Goal: Transaction & Acquisition: Purchase product/service

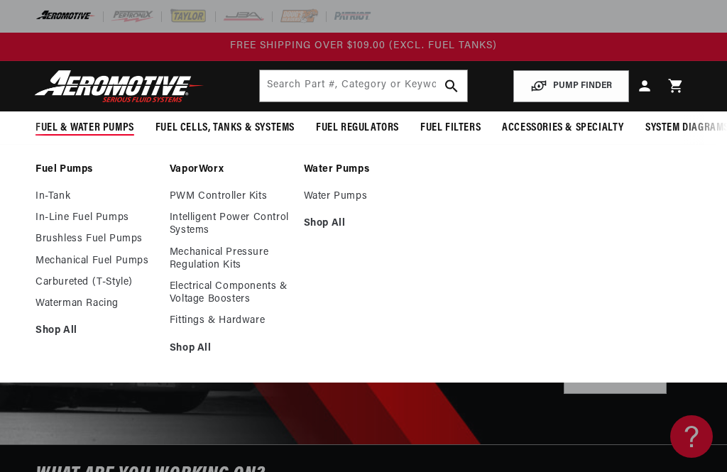
click at [120, 219] on link "In-Line Fuel Pumps" at bounding box center [96, 218] width 120 height 13
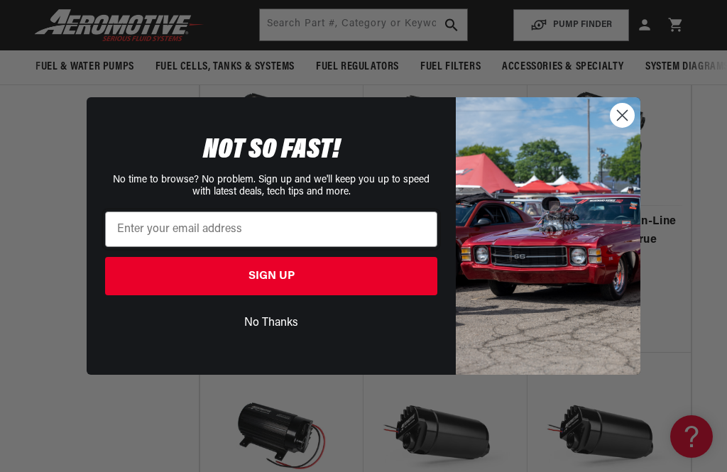
click at [629, 122] on circle "Close dialog" at bounding box center [622, 115] width 23 height 23
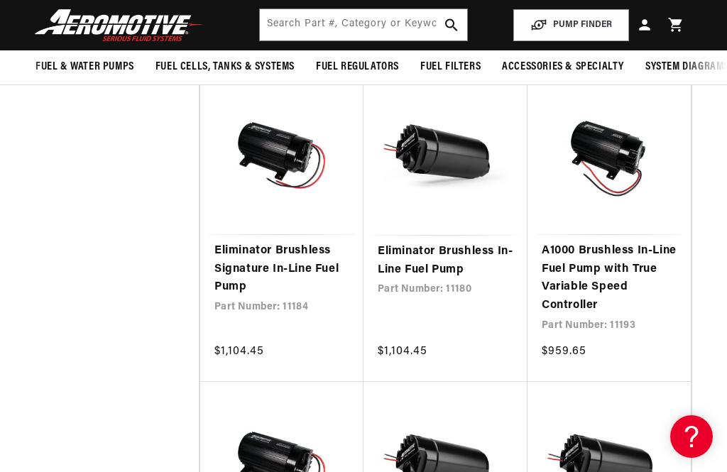
click at [636, 242] on link "A1000 Brushless In-Line Fuel Pump with True Variable Speed Controller" at bounding box center [609, 278] width 135 height 72
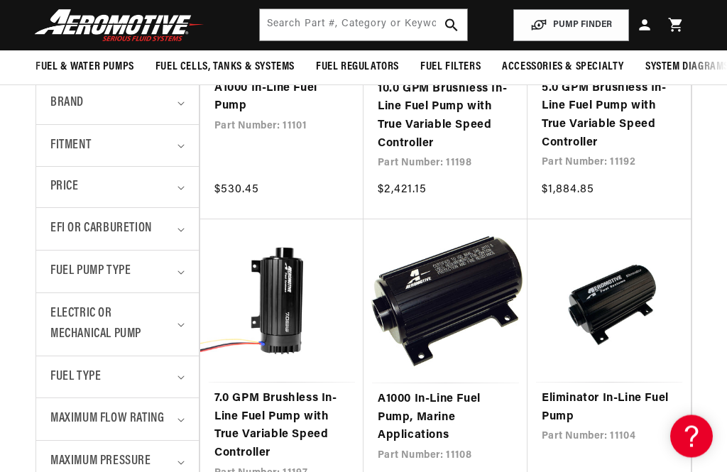
scroll to position [455, 0]
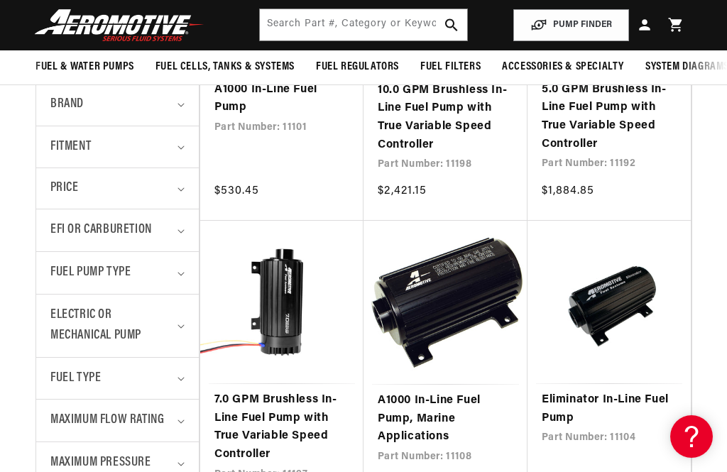
click at [174, 273] on summary "Fuel Pump Type" at bounding box center [117, 273] width 134 height 42
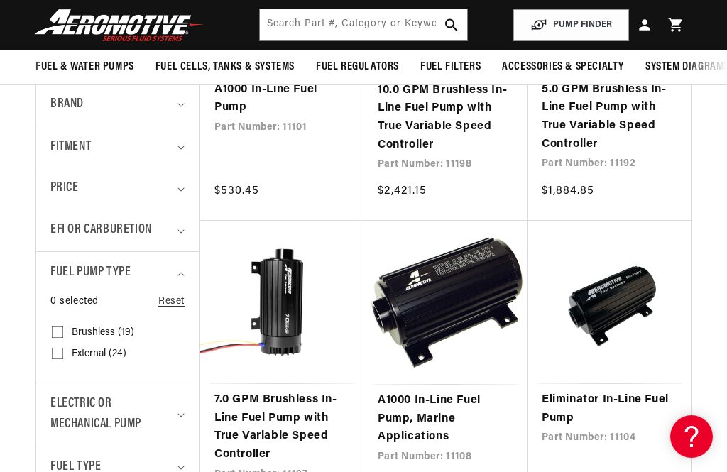
click at [95, 354] on span "External (24)" at bounding box center [99, 354] width 55 height 13
click at [63, 354] on input "External (24) External (24 products)" at bounding box center [57, 356] width 11 height 11
checkbox input "true"
